Goal: Information Seeking & Learning: Check status

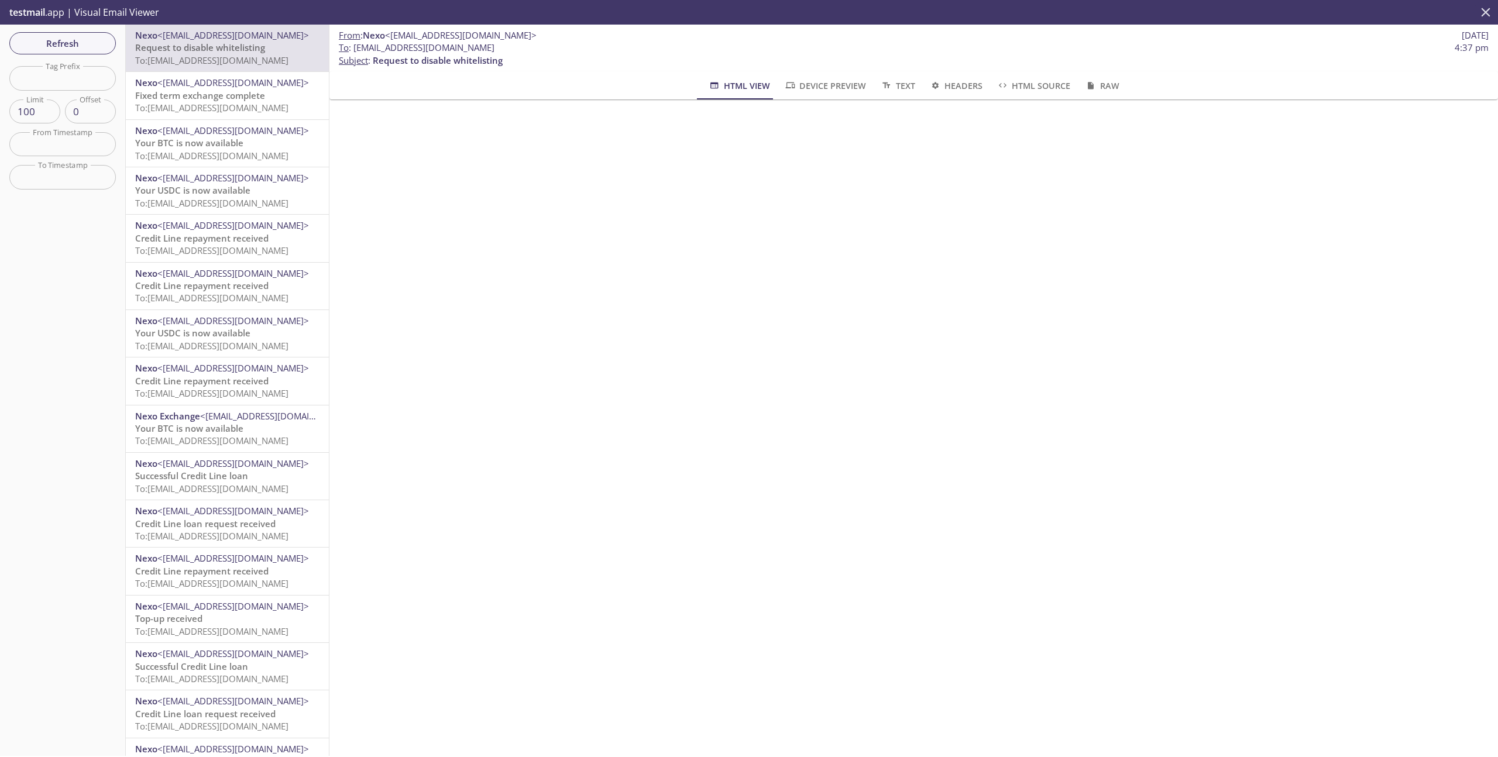
click at [1490, 12] on icon "close" at bounding box center [1485, 12] width 15 height 15
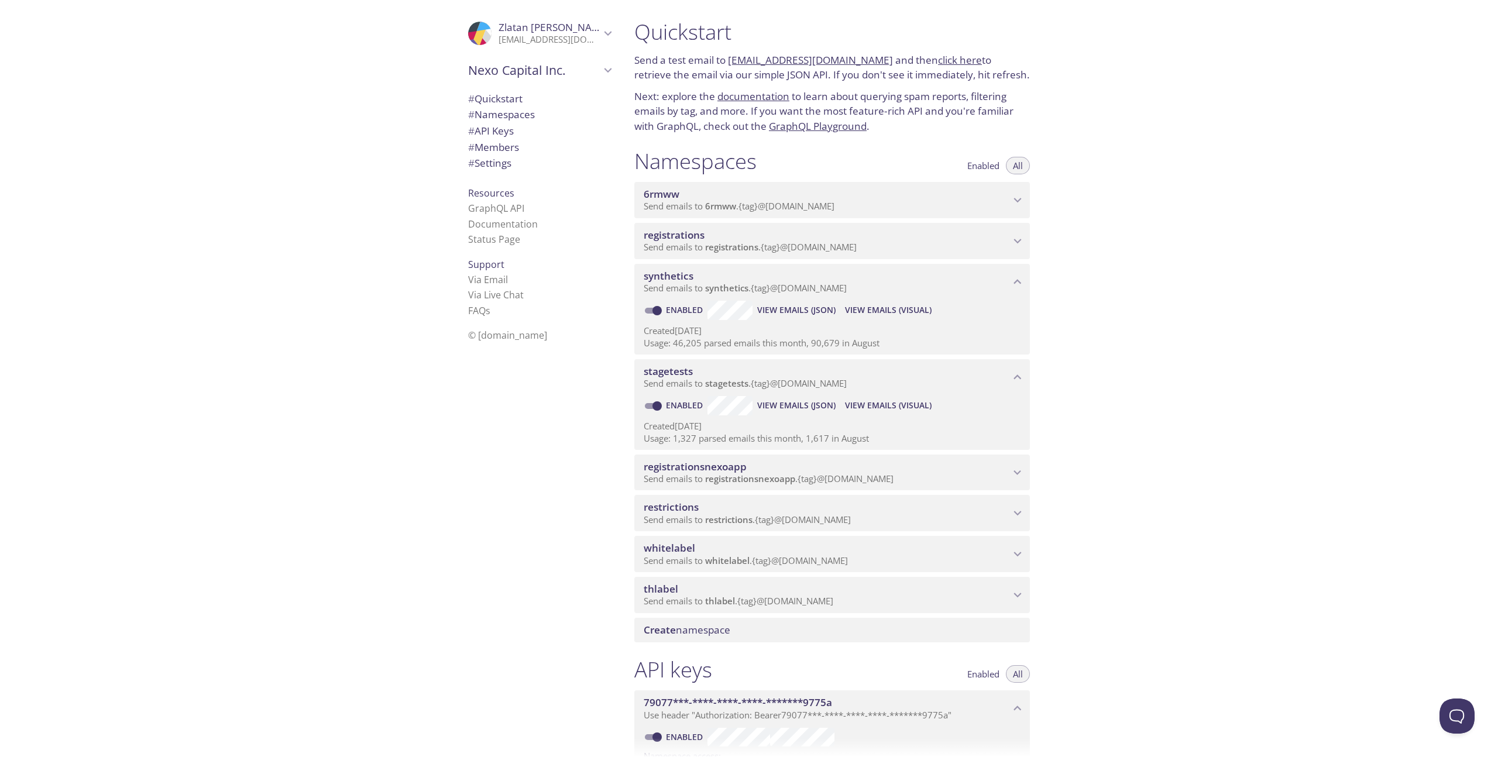
click at [899, 243] on p "Send emails to registrations . {tag} @[DOMAIN_NAME]" at bounding box center [827, 248] width 366 height 12
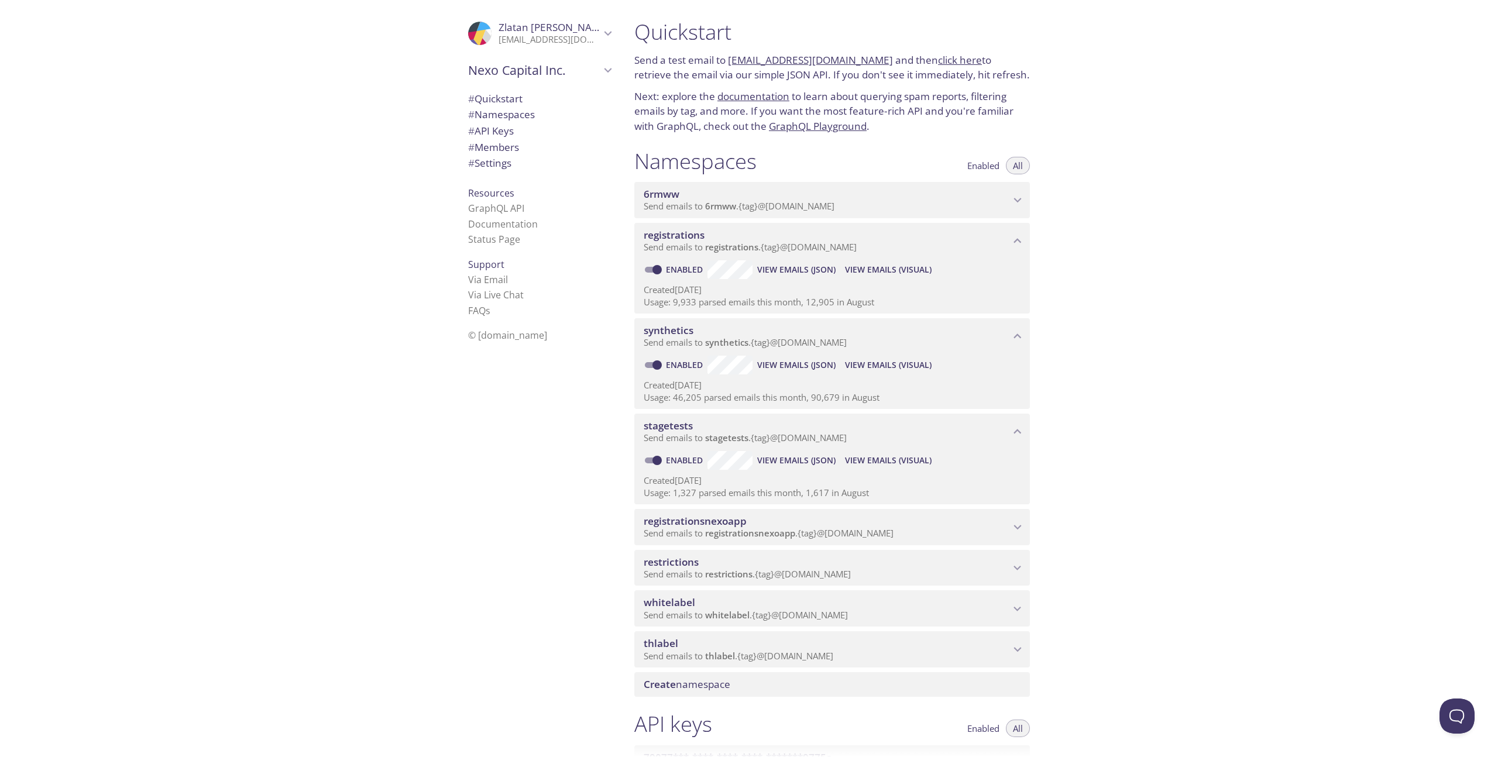
click at [886, 267] on span "View Emails (Visual)" at bounding box center [888, 270] width 87 height 14
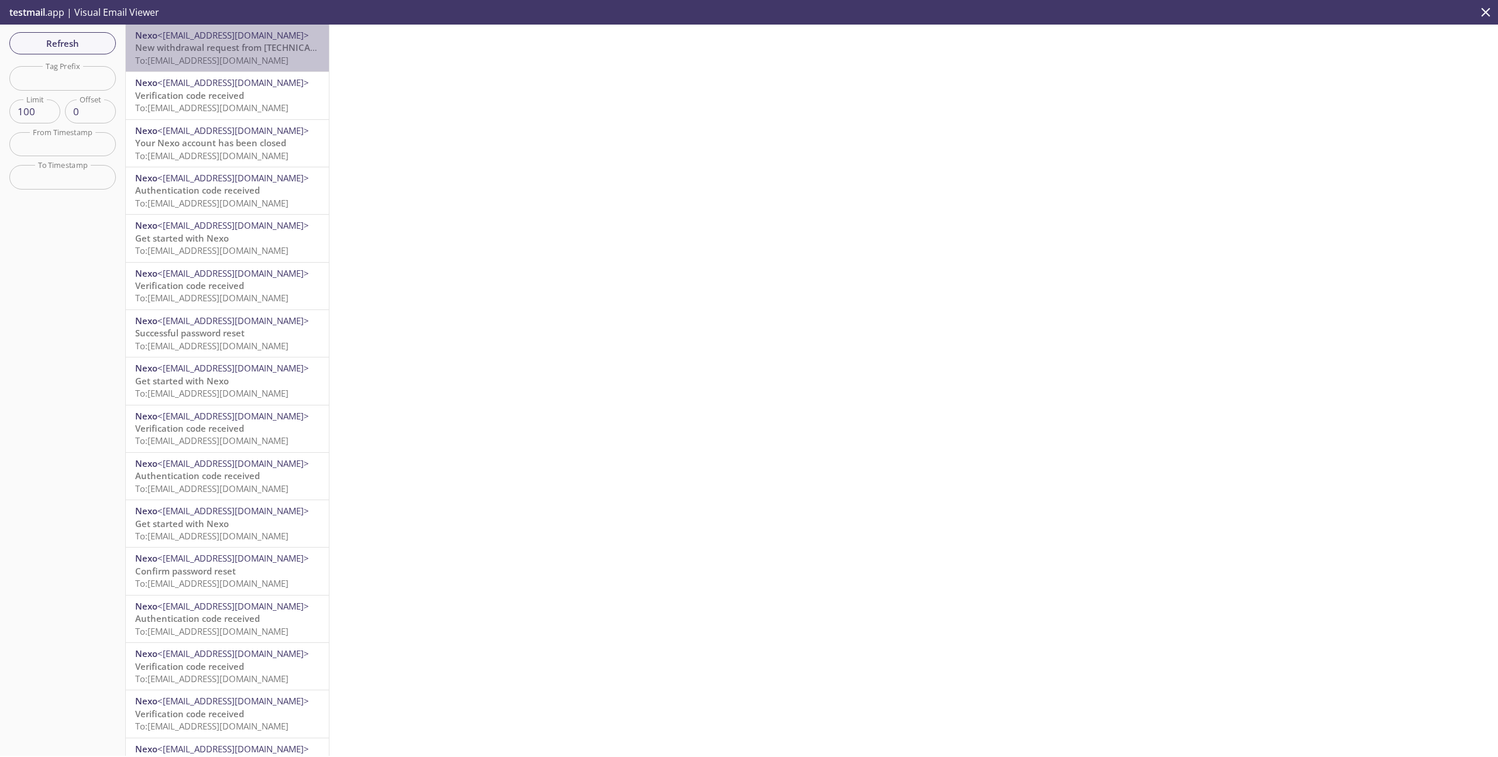
click at [231, 53] on p "New withdrawal request from [TECHNICAL_ID] - [DATE] 13:57:05 (CET) To: [EMAIL_A…" at bounding box center [227, 54] width 184 height 25
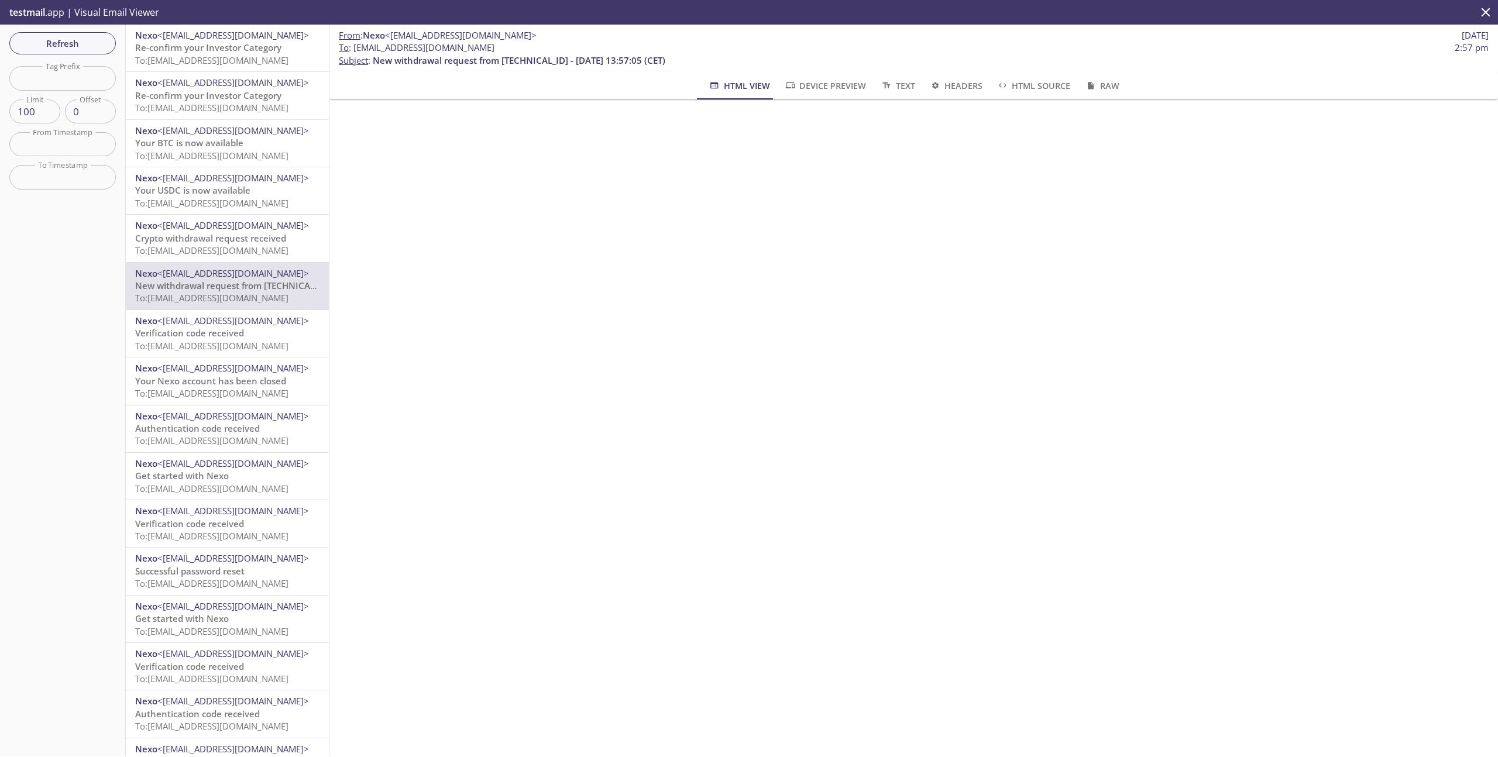
click at [1494, 17] on button "close" at bounding box center [1485, 12] width 25 height 25
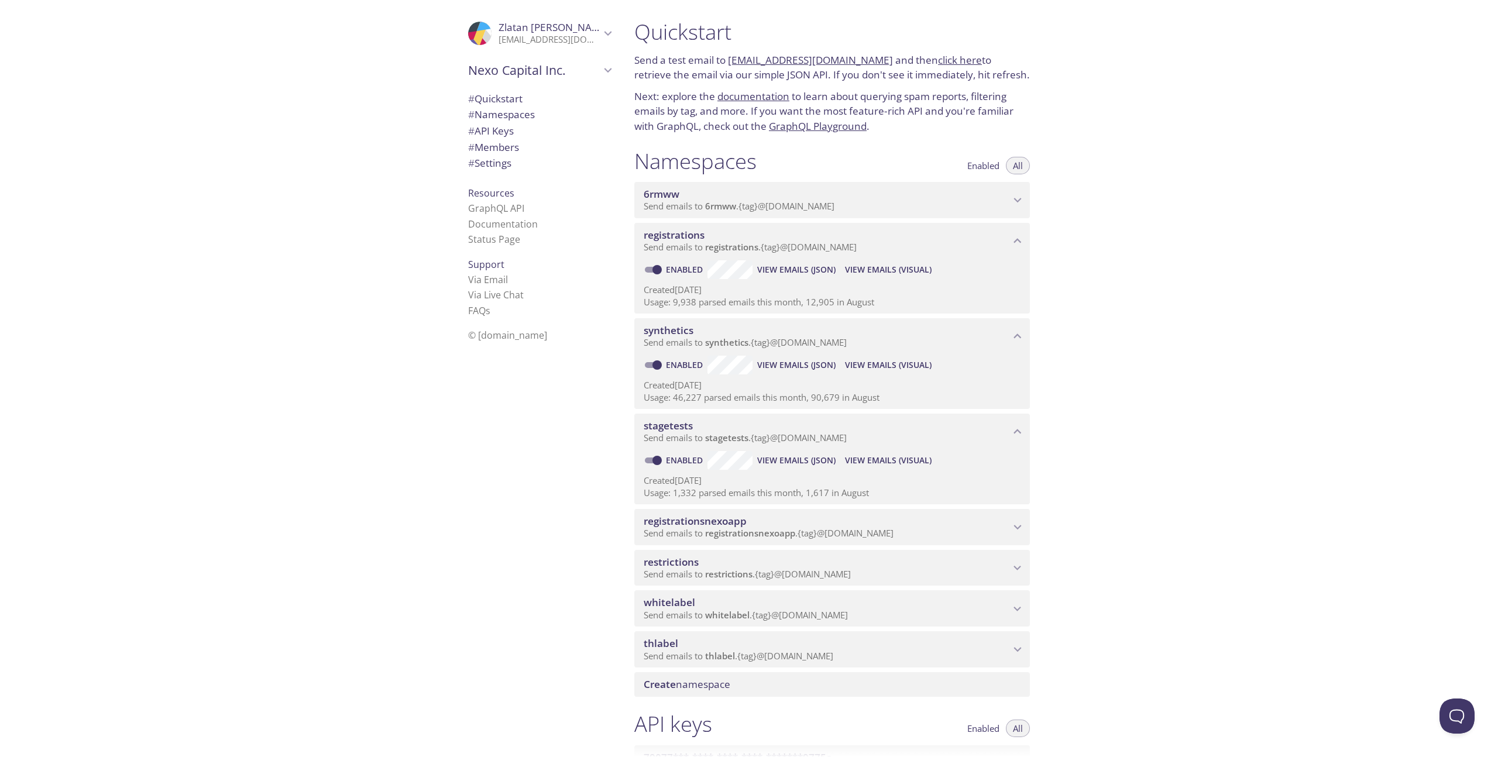
click at [910, 367] on span "View Emails (Visual)" at bounding box center [888, 365] width 87 height 14
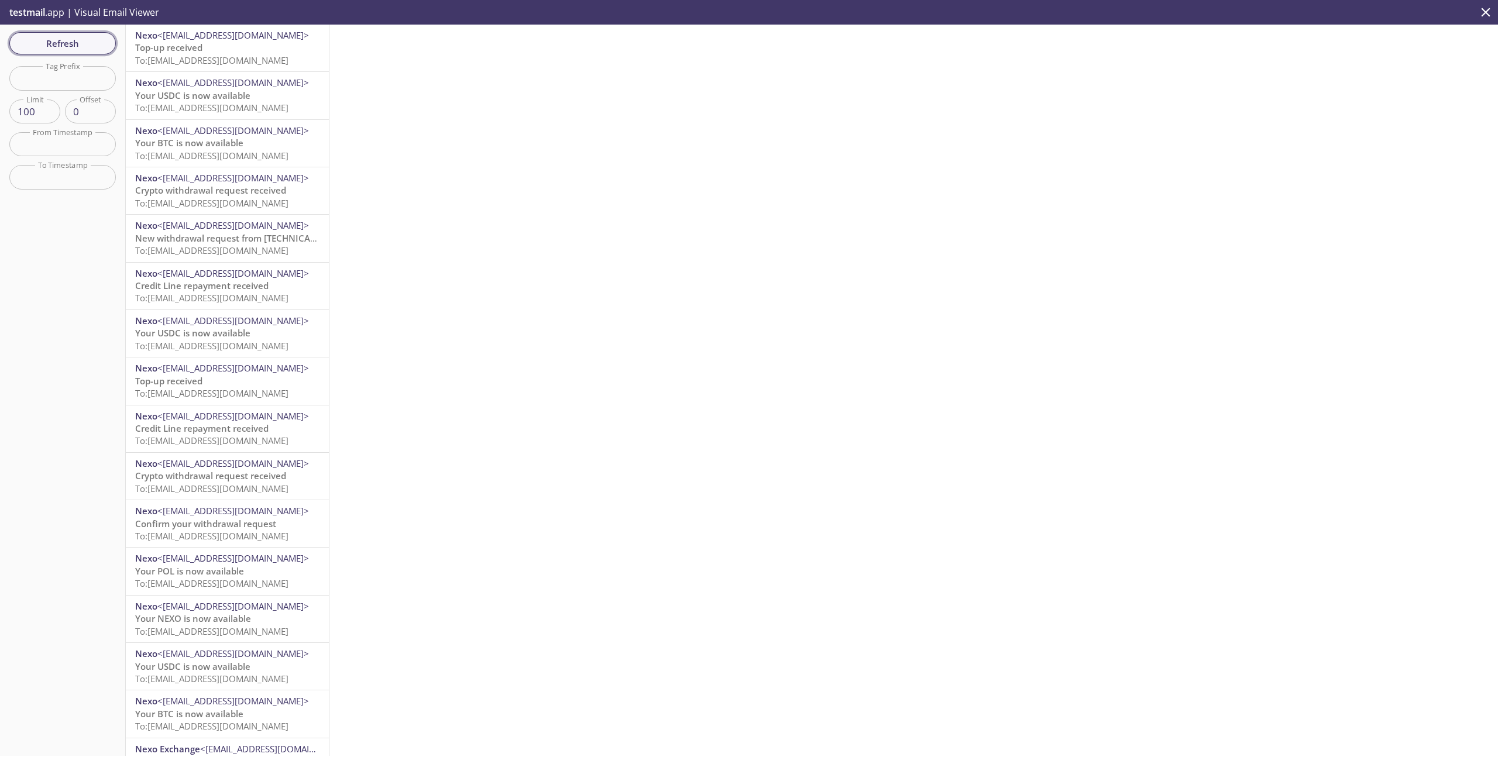
click at [76, 49] on span "Refresh" at bounding box center [63, 43] width 88 height 15
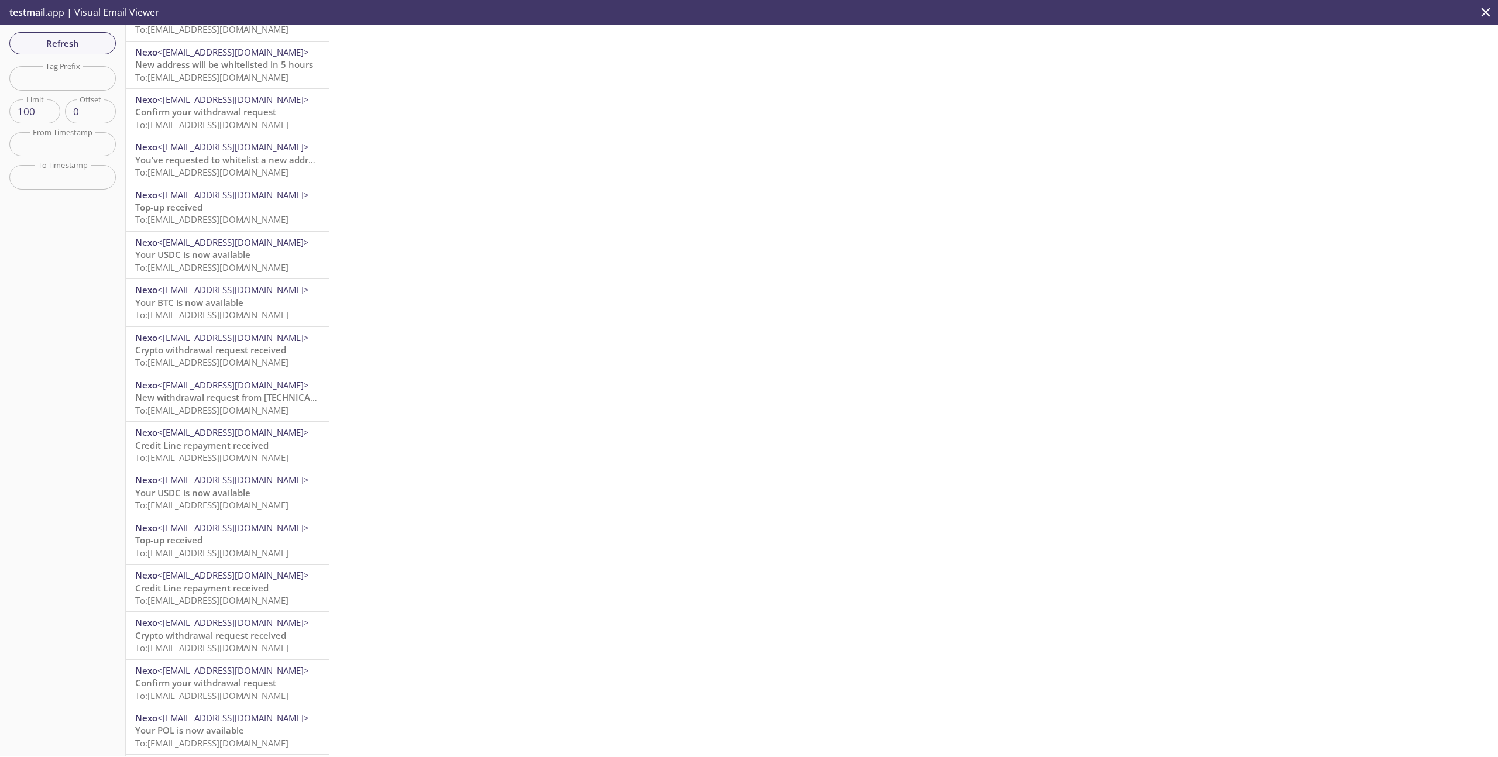
scroll to position [113, 0]
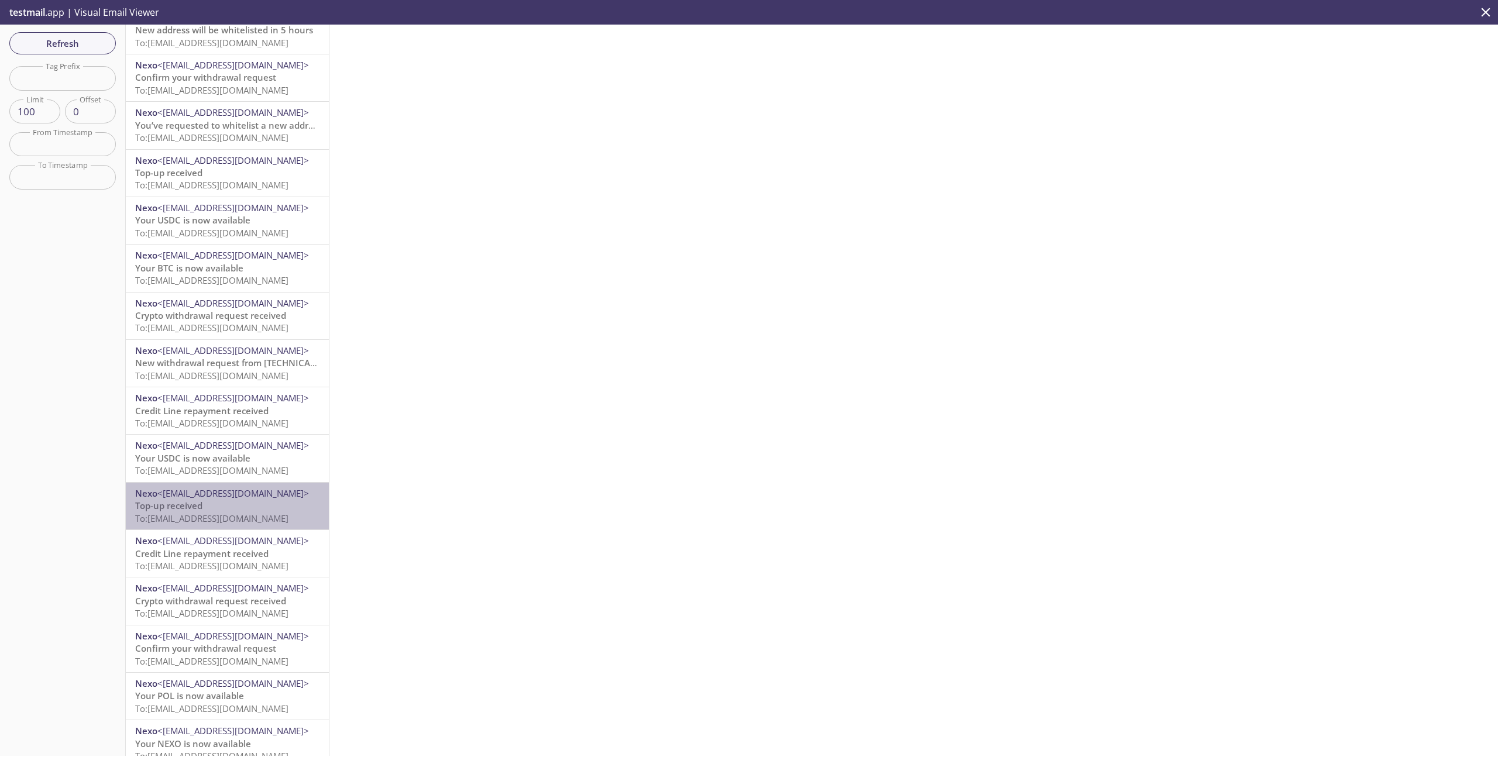
click at [239, 497] on span "<[EMAIL_ADDRESS][DOMAIN_NAME]>" at bounding box center [233, 493] width 152 height 12
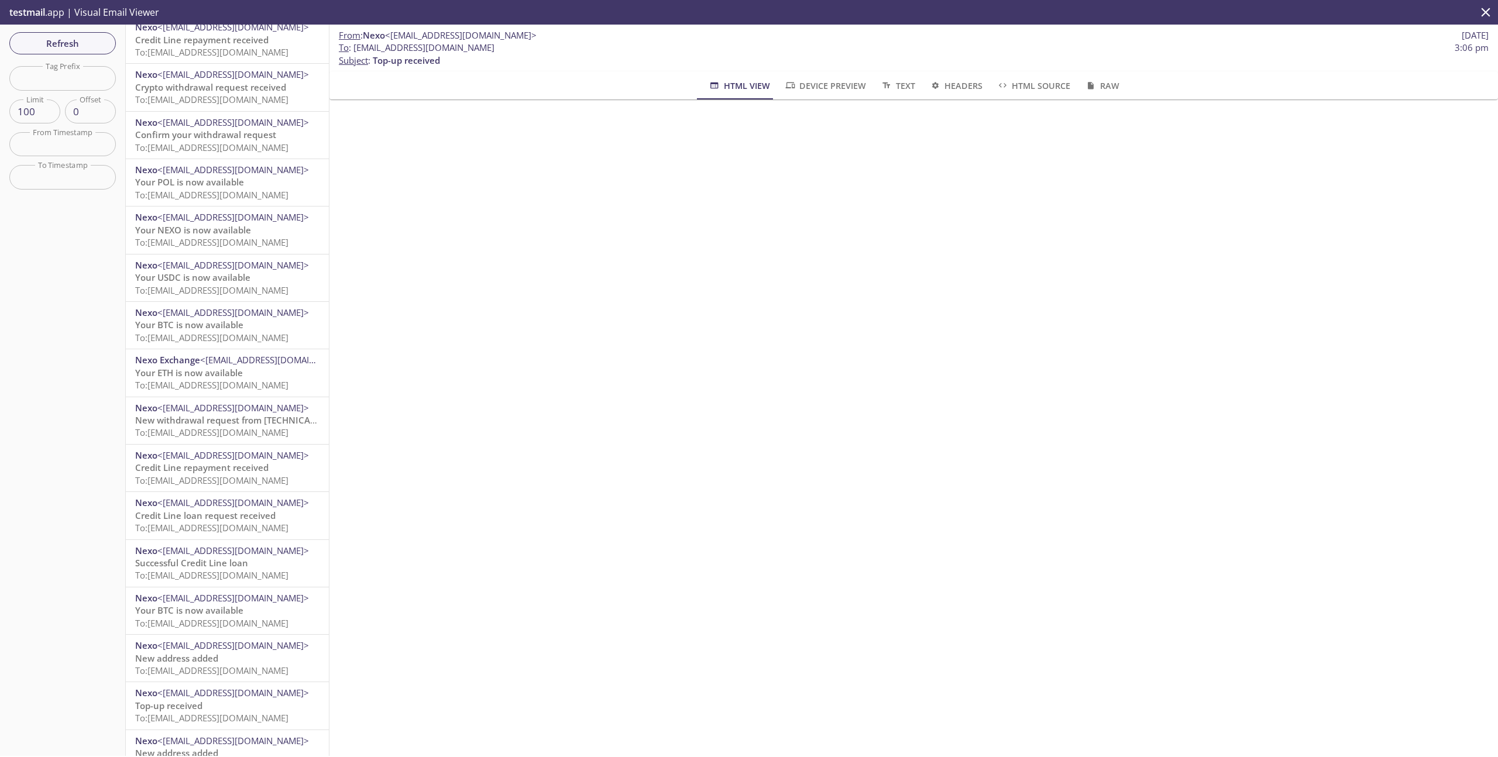
scroll to position [634, 0]
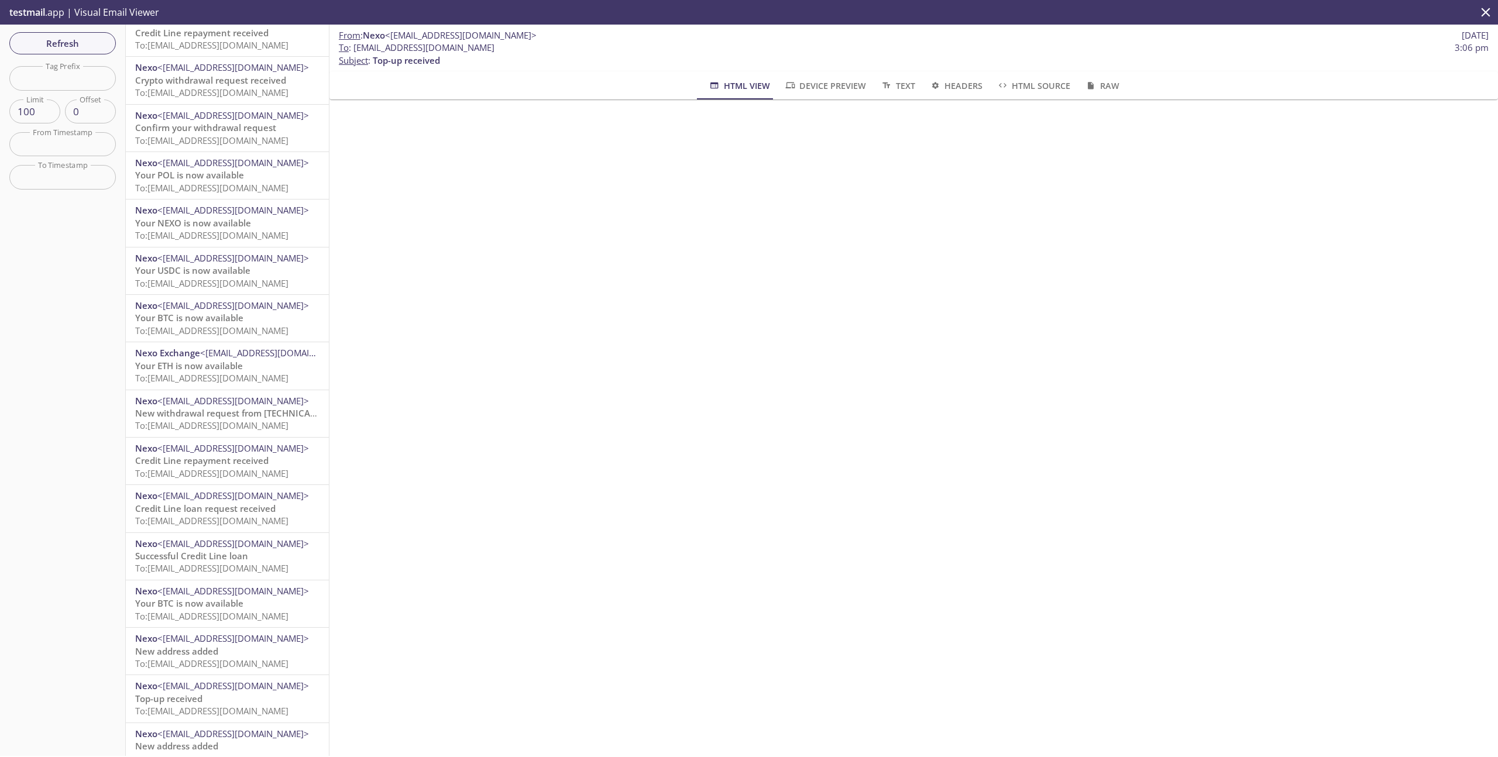
click at [240, 413] on span "New withdrawal request from [TECHNICAL_ID] - (CET)" at bounding box center [247, 413] width 224 height 12
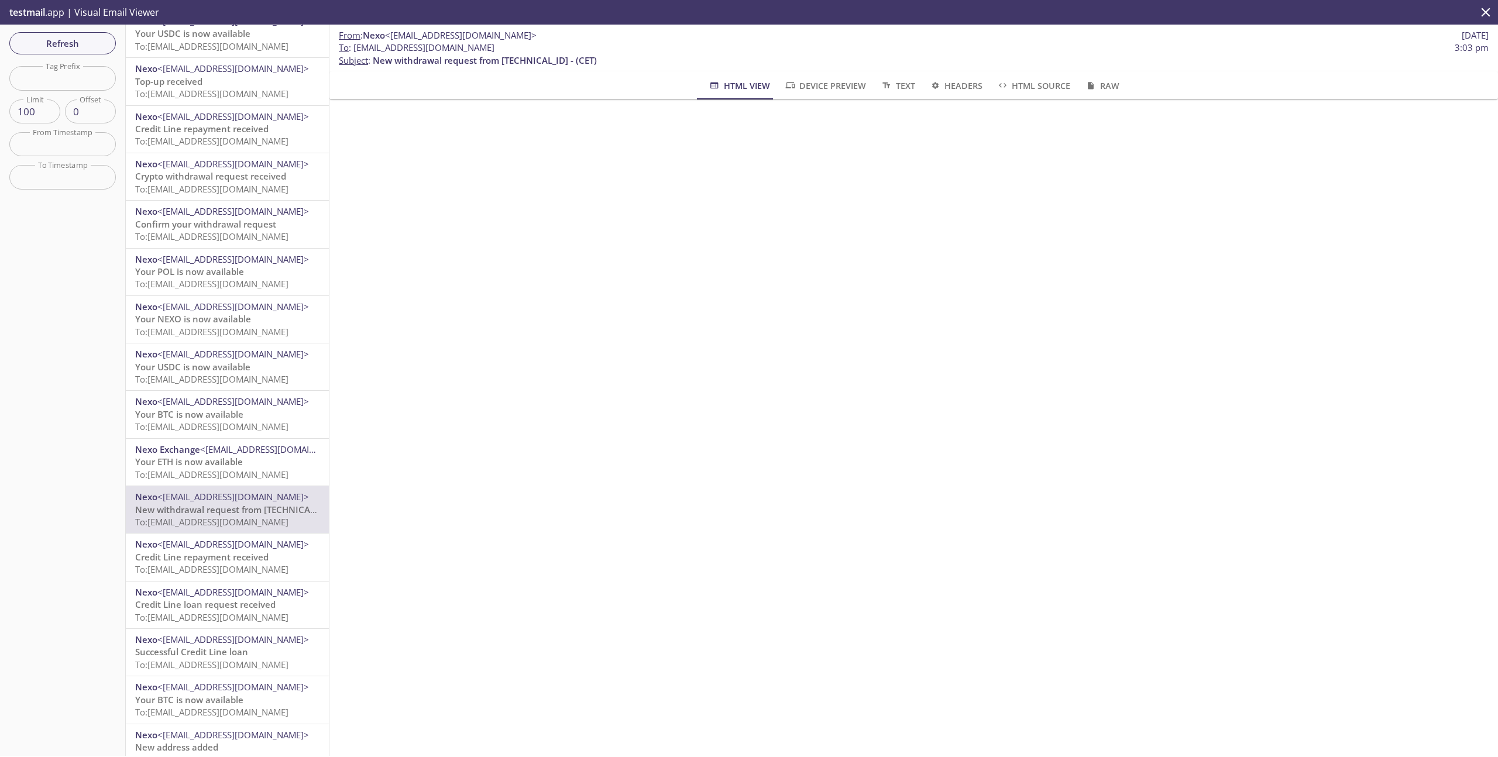
scroll to position [1681, 0]
